Goal: Information Seeking & Learning: Find specific fact

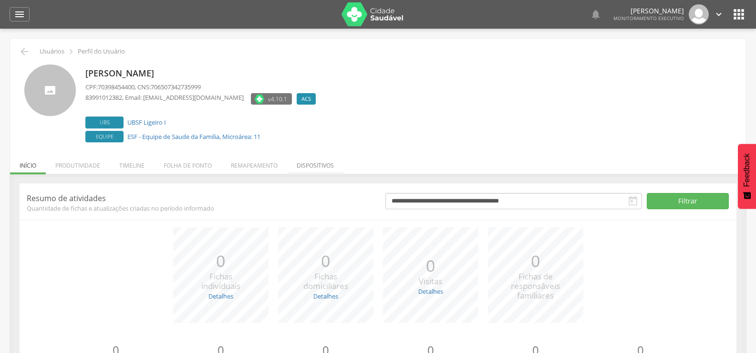
click at [308, 165] on li "Dispositivos" at bounding box center [315, 163] width 56 height 22
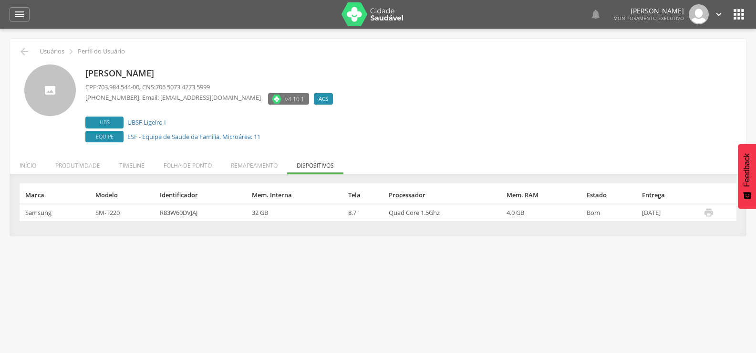
click at [713, 217] on link "" at bounding box center [709, 215] width 10 height 9
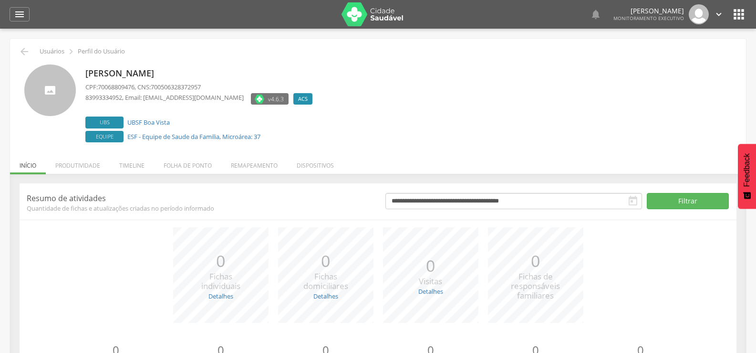
click at [312, 167] on li "Dispositivos" at bounding box center [315, 163] width 56 height 22
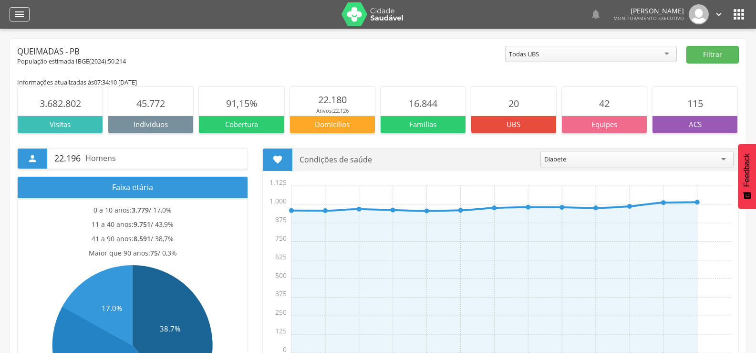
click at [29, 15] on div "" at bounding box center [20, 14] width 20 height 14
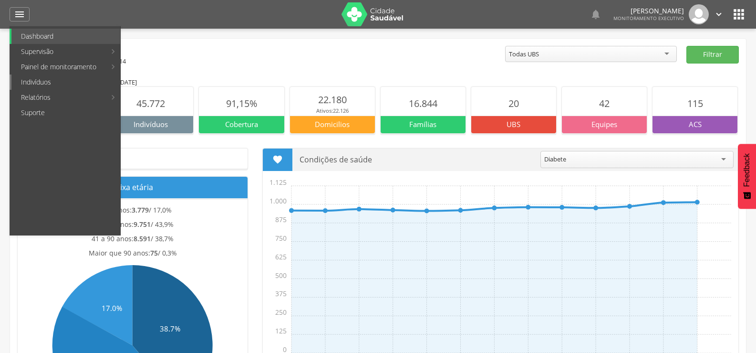
click at [42, 84] on link "Indivíduos" at bounding box center [65, 81] width 109 height 15
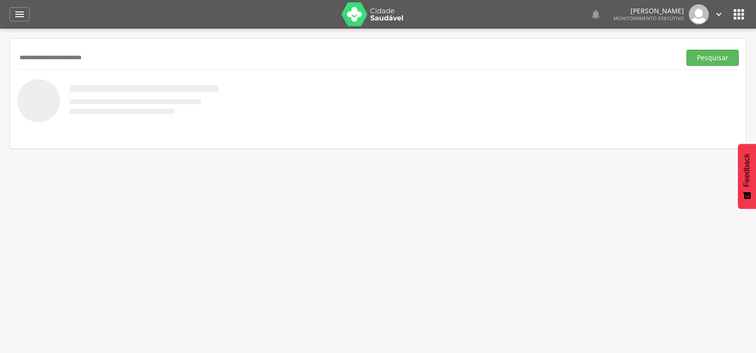
click at [83, 60] on input "**********" at bounding box center [347, 58] width 660 height 16
type input "**********"
click at [687, 50] on button "Pesquisar" at bounding box center [713, 58] width 52 height 16
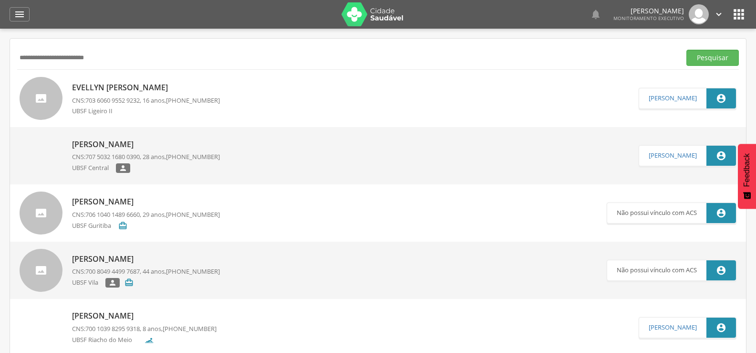
click at [151, 159] on p "CNS: 707 5032 1680 0390 , 28 anos, (83) 99415-4201" at bounding box center [146, 156] width 148 height 9
type input "**********"
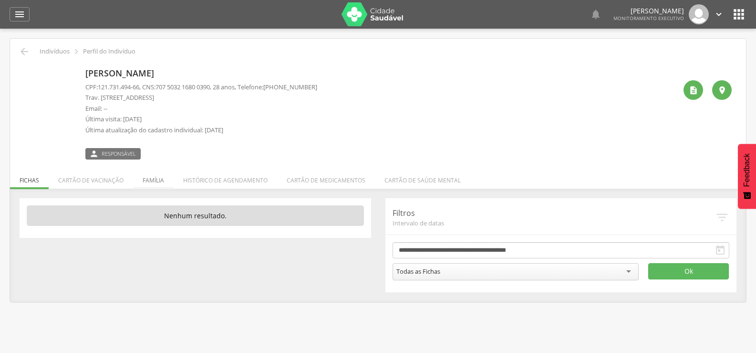
click at [153, 181] on li "Família" at bounding box center [153, 178] width 41 height 22
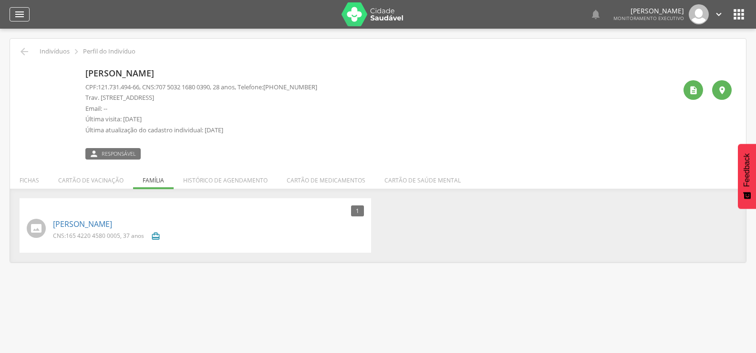
click at [18, 16] on icon "" at bounding box center [19, 14] width 11 height 11
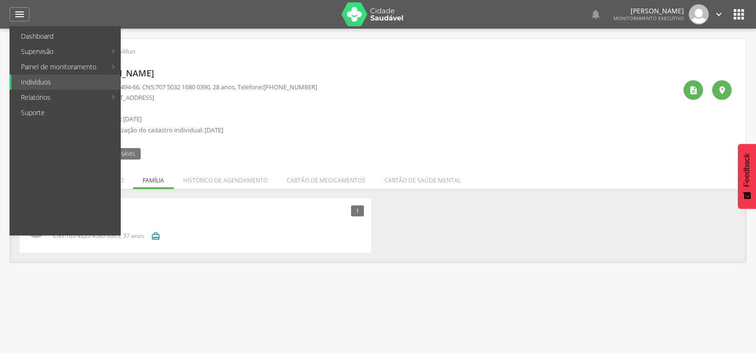
click at [27, 37] on link "Dashboard" at bounding box center [65, 36] width 109 height 15
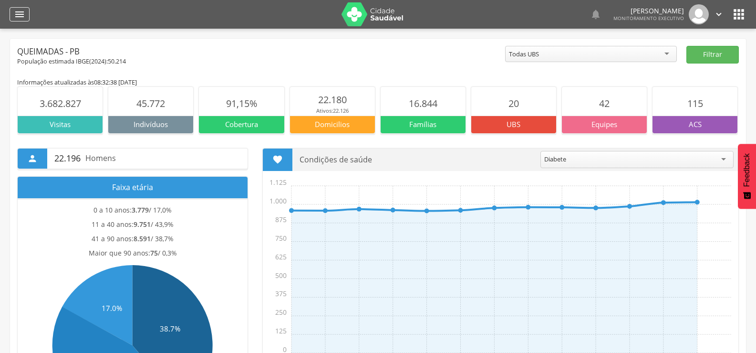
click at [15, 14] on icon "" at bounding box center [19, 14] width 11 height 11
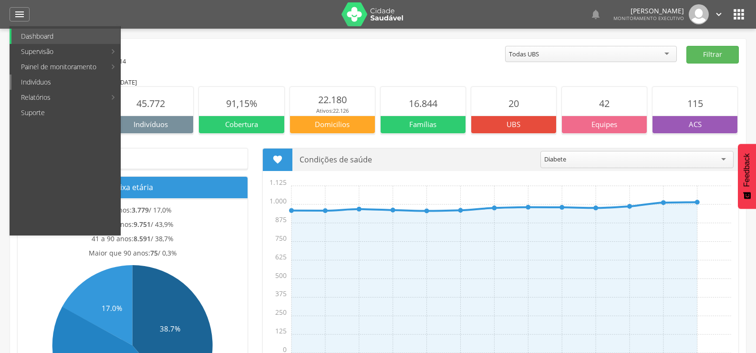
click at [19, 83] on link "Indivíduos" at bounding box center [65, 81] width 109 height 15
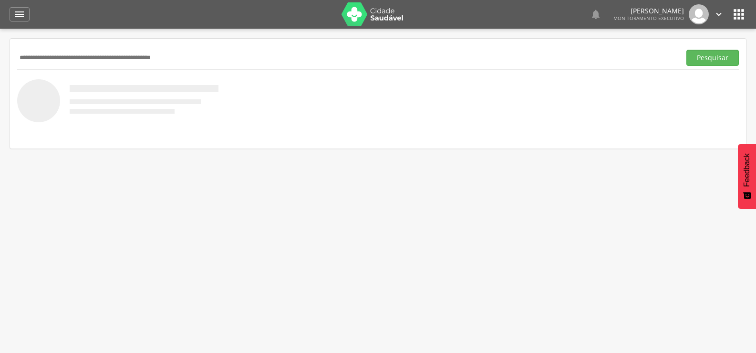
click at [36, 57] on input "text" at bounding box center [347, 58] width 660 height 16
type input "**********"
click at [687, 50] on button "Pesquisar" at bounding box center [713, 58] width 52 height 16
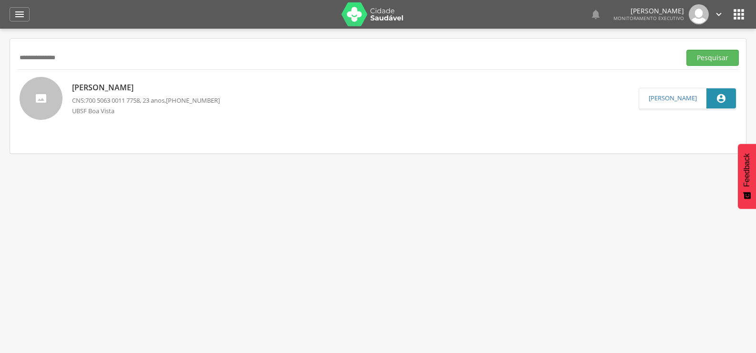
click at [109, 97] on span "700 5063 0011 7758" at bounding box center [112, 100] width 54 height 9
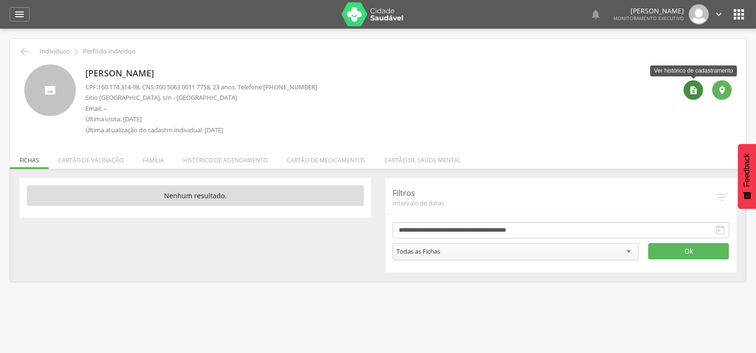
click at [694, 92] on icon "" at bounding box center [694, 90] width 10 height 10
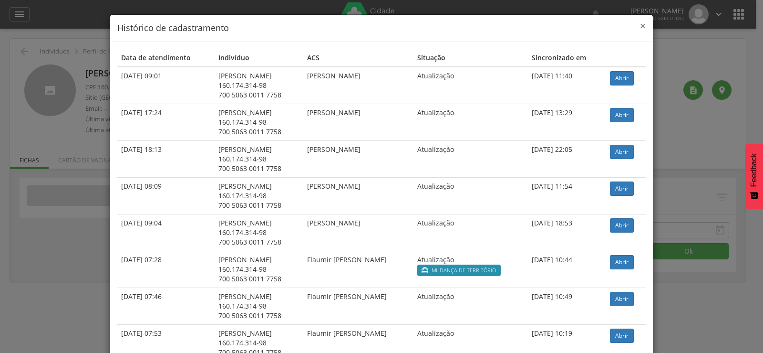
click at [641, 25] on span "×" at bounding box center [643, 25] width 6 height 13
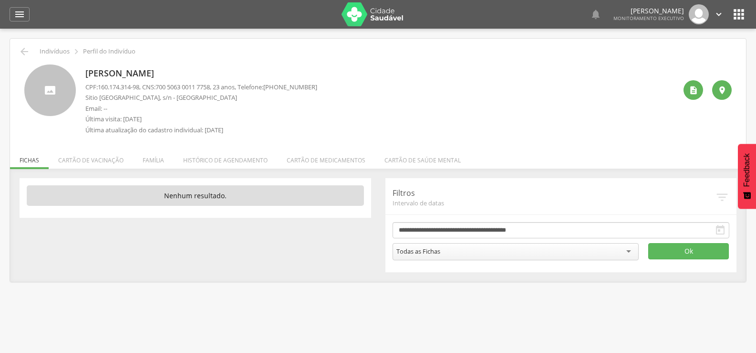
click at [388, 18] on img at bounding box center [373, 14] width 62 height 24
